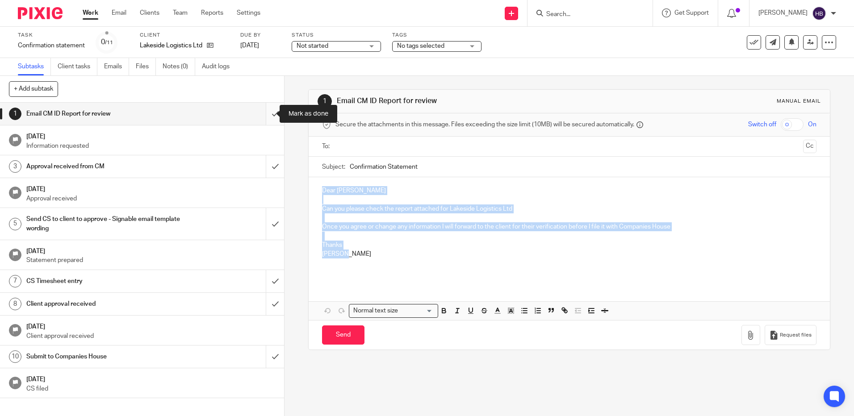
click at [266, 113] on input "submit" at bounding box center [142, 114] width 284 height 22
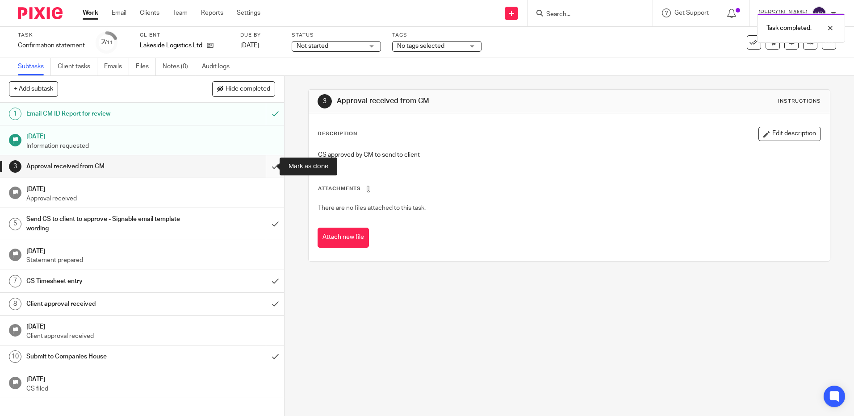
click at [266, 167] on input "submit" at bounding box center [142, 166] width 284 height 22
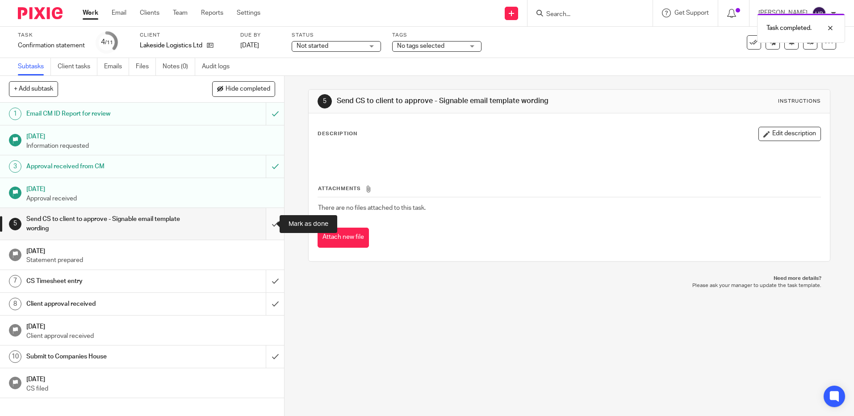
click at [266, 224] on input "submit" at bounding box center [142, 224] width 284 height 32
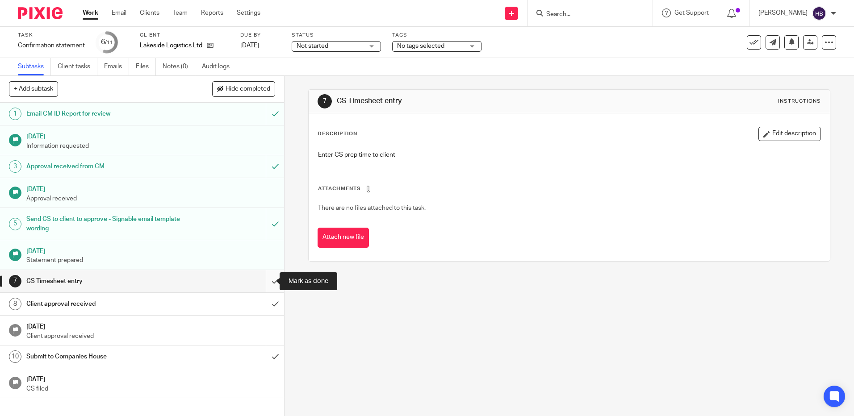
click at [263, 282] on input "submit" at bounding box center [142, 281] width 284 height 22
